Goal: Obtain resource: Obtain resource

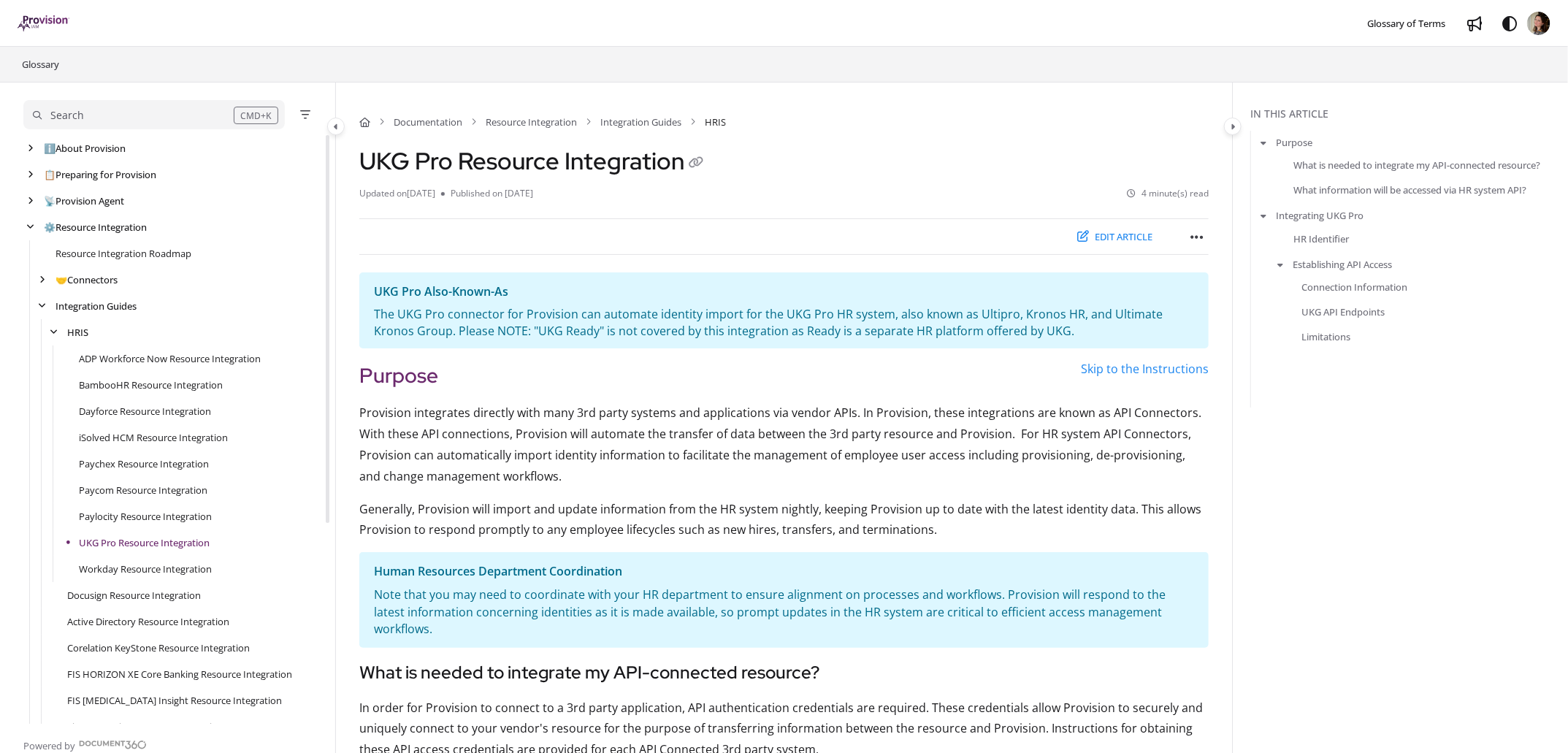
scroll to position [263, 0]
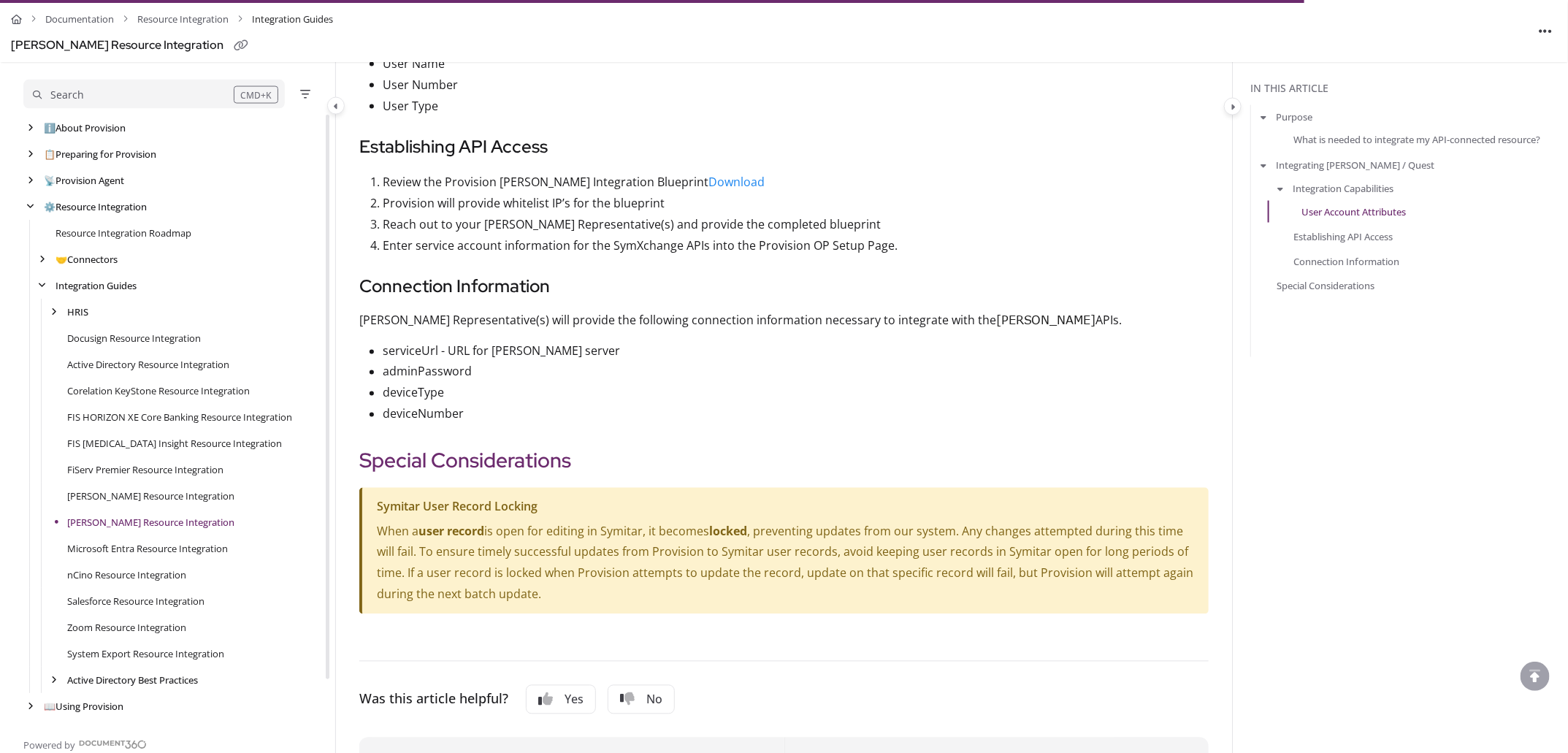
scroll to position [1147, 0]
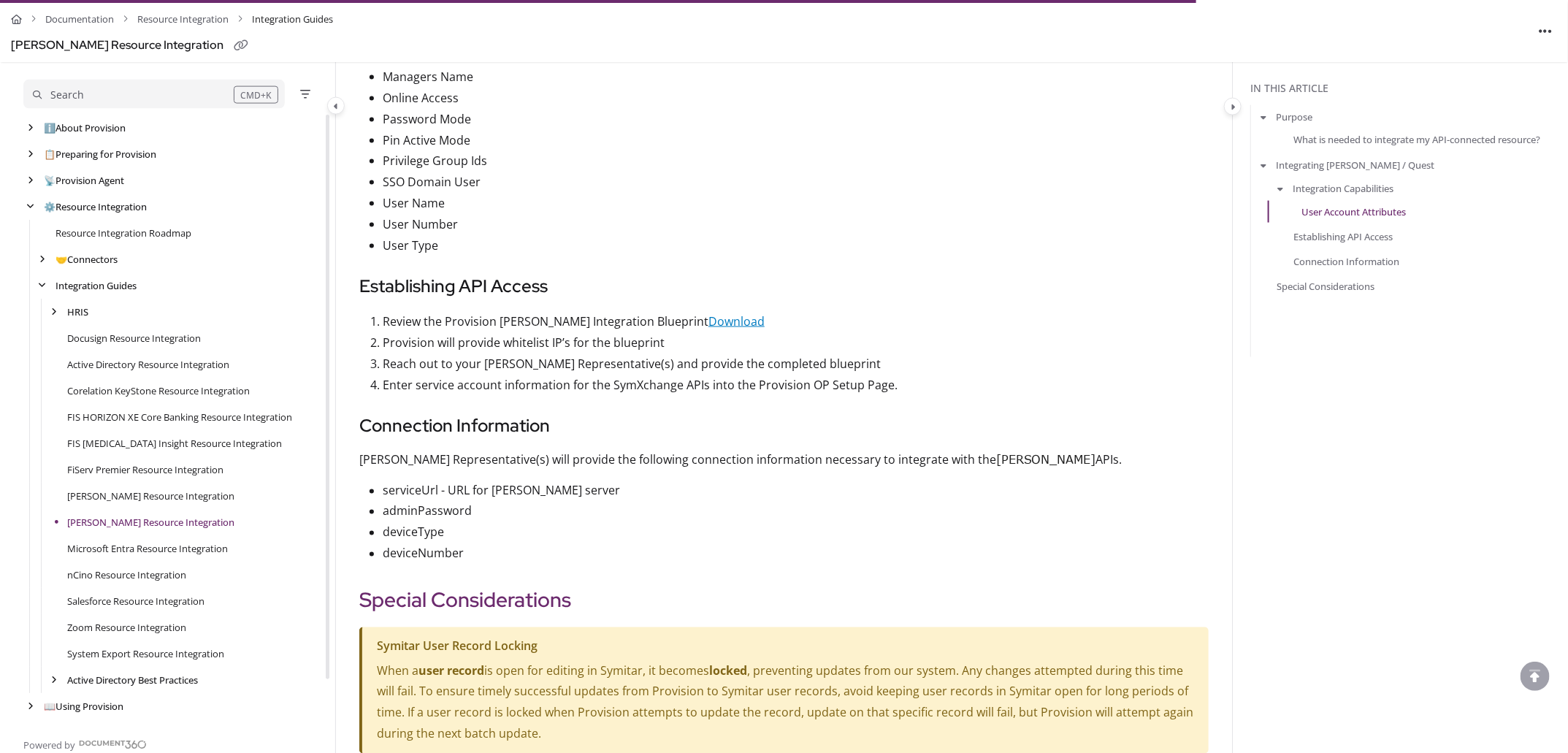
click at [746, 313] on link "Download" at bounding box center [737, 321] width 57 height 16
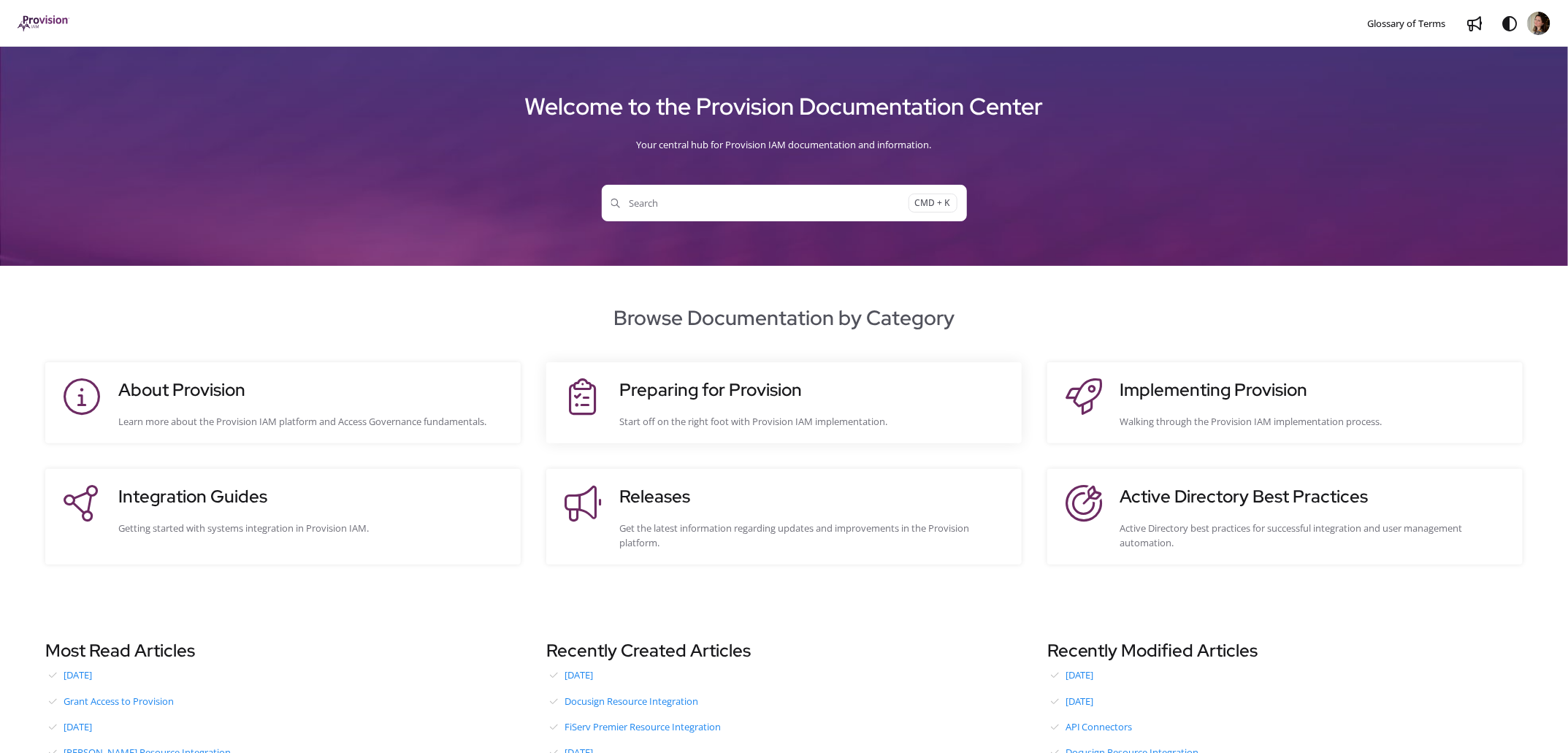
click at [732, 404] on div "Preparing for Provision Start off on the right foot with Provision IAM implemen…" at bounding box center [813, 403] width 388 height 52
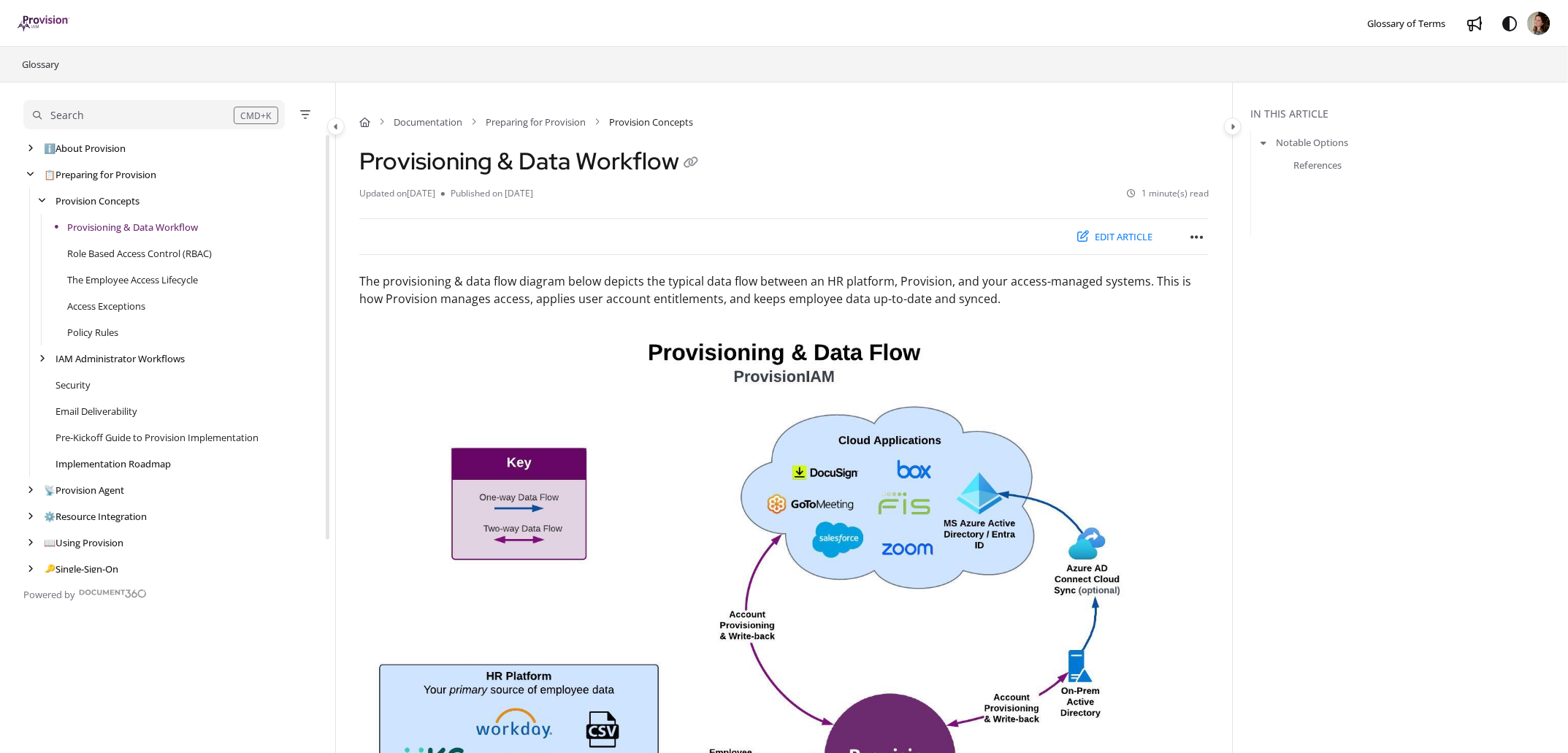
click at [113, 464] on link "Implementation Roadmap" at bounding box center [113, 464] width 115 height 15
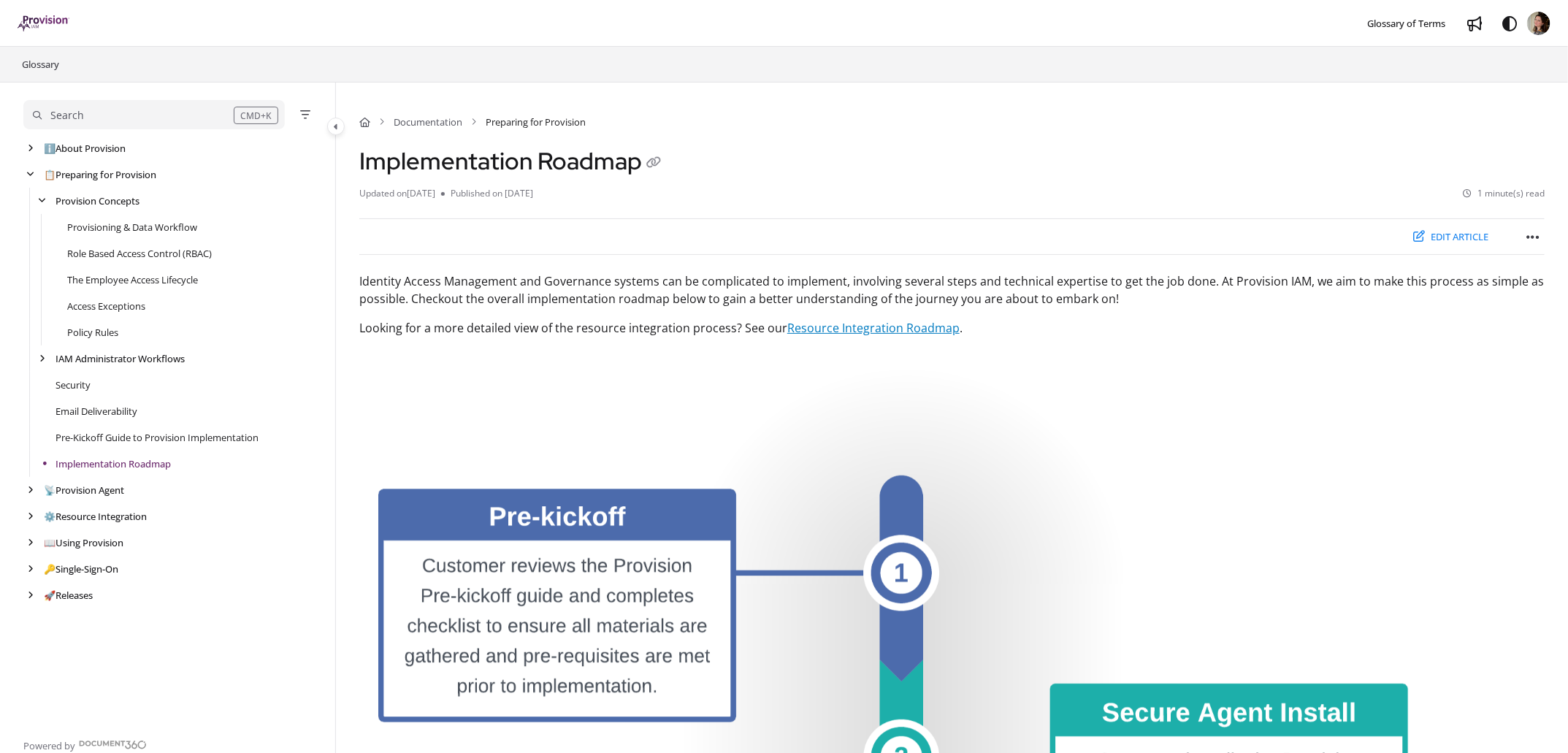
click at [881, 326] on link "Resource Integration Roadmap" at bounding box center [874, 328] width 172 height 16
